Goal: Information Seeking & Learning: Understand process/instructions

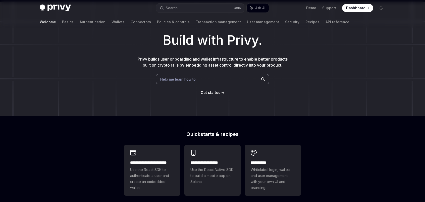
scroll to position [100, 0]
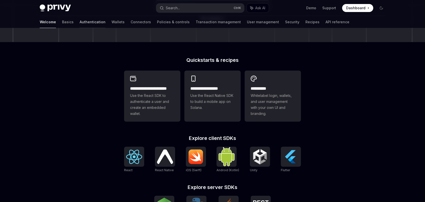
click at [80, 23] on link "Authentication" at bounding box center [93, 22] width 26 height 12
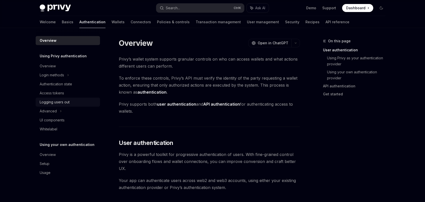
scroll to position [20, 0]
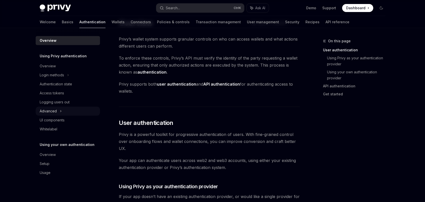
click at [50, 112] on div "Advanced" at bounding box center [48, 111] width 17 height 6
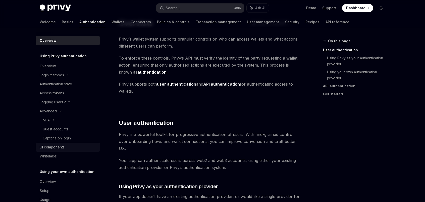
click at [58, 148] on div "UI components" at bounding box center [52, 148] width 25 height 6
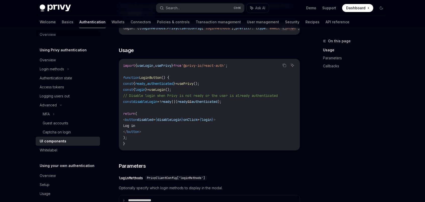
scroll to position [12, 0]
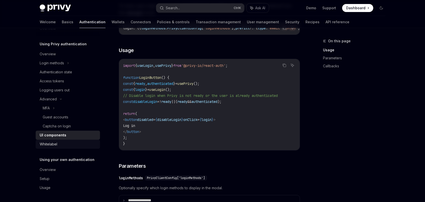
click at [55, 142] on div "Whitelabel" at bounding box center [49, 145] width 18 height 6
type textarea "*"
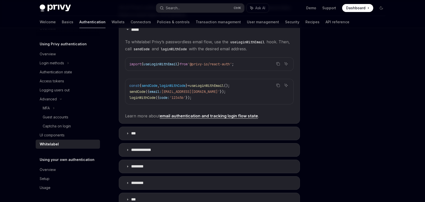
scroll to position [100, 0]
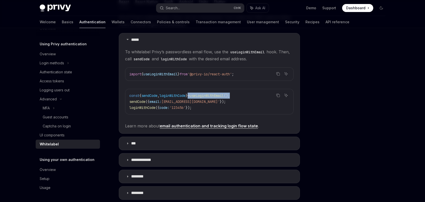
drag, startPoint x: 249, startPoint y: 95, endPoint x: 197, endPoint y: 94, distance: 52.4
click at [197, 94] on code "const { sendCode , loginWithCode } = useLoginWithEmail (); sendCode ({ email: […" at bounding box center [209, 102] width 160 height 18
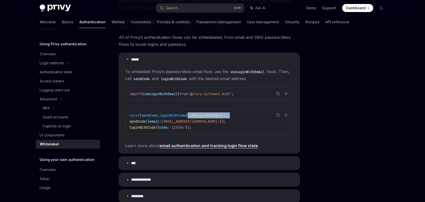
scroll to position [80, 0]
click at [185, 115] on span "loginWithCode" at bounding box center [172, 116] width 26 height 5
drag, startPoint x: 250, startPoint y: 115, endPoint x: 130, endPoint y: 115, distance: 119.7
click at [130, 115] on code "const { sendCode , loginWithCode } = useLoginWithEmail (); sendCode ({ email: […" at bounding box center [209, 122] width 160 height 18
click at [206, 121] on code "const { sendCode , loginWithCode } = useLoginWithEmail (); sendCode ({ email: […" at bounding box center [209, 122] width 160 height 18
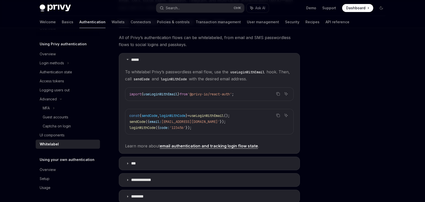
scroll to position [100, 0]
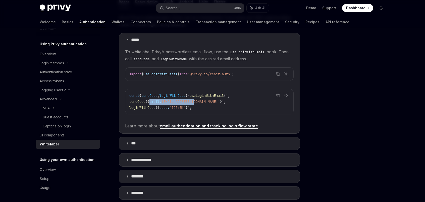
drag, startPoint x: 197, startPoint y: 100, endPoint x: 151, endPoint y: 101, distance: 45.9
click at [151, 101] on span "sendCode ({ email: [EMAIL_ADDRESS][DOMAIN_NAME]' });" at bounding box center [177, 102] width 96 height 5
drag, startPoint x: 129, startPoint y: 102, endPoint x: 211, endPoint y: 99, distance: 81.9
click at [211, 99] on code "const { sendCode , loginWithCode } = useLoginWithEmail (); sendCode ({ email: […" at bounding box center [209, 102] width 160 height 18
drag, startPoint x: 190, startPoint y: 108, endPoint x: 177, endPoint y: 108, distance: 13.3
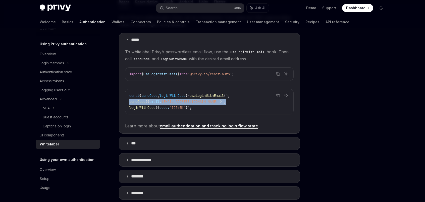
click at [177, 108] on span "'123456'" at bounding box center [177, 108] width 16 height 5
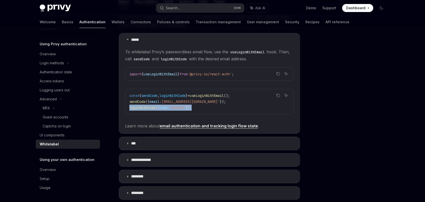
drag, startPoint x: 130, startPoint y: 107, endPoint x: 203, endPoint y: 110, distance: 72.8
click at [203, 110] on code "const { sendCode , loginWithCode } = useLoginWithEmail (); sendCode ({ email: […" at bounding box center [209, 102] width 160 height 18
click at [199, 105] on code "const { sendCode , loginWithCode } = useLoginWithEmail (); sendCode ({ email: […" at bounding box center [209, 102] width 160 height 18
drag, startPoint x: 203, startPoint y: 108, endPoint x: 121, endPoint y: 107, distance: 81.5
click at [121, 107] on details "***** To whitelabel Privy’s passwordless email flow, use the useLoginWithEmail …" at bounding box center [209, 83] width 181 height 101
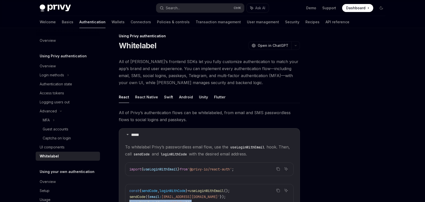
scroll to position [0, 0]
